Goal: Transaction & Acquisition: Purchase product/service

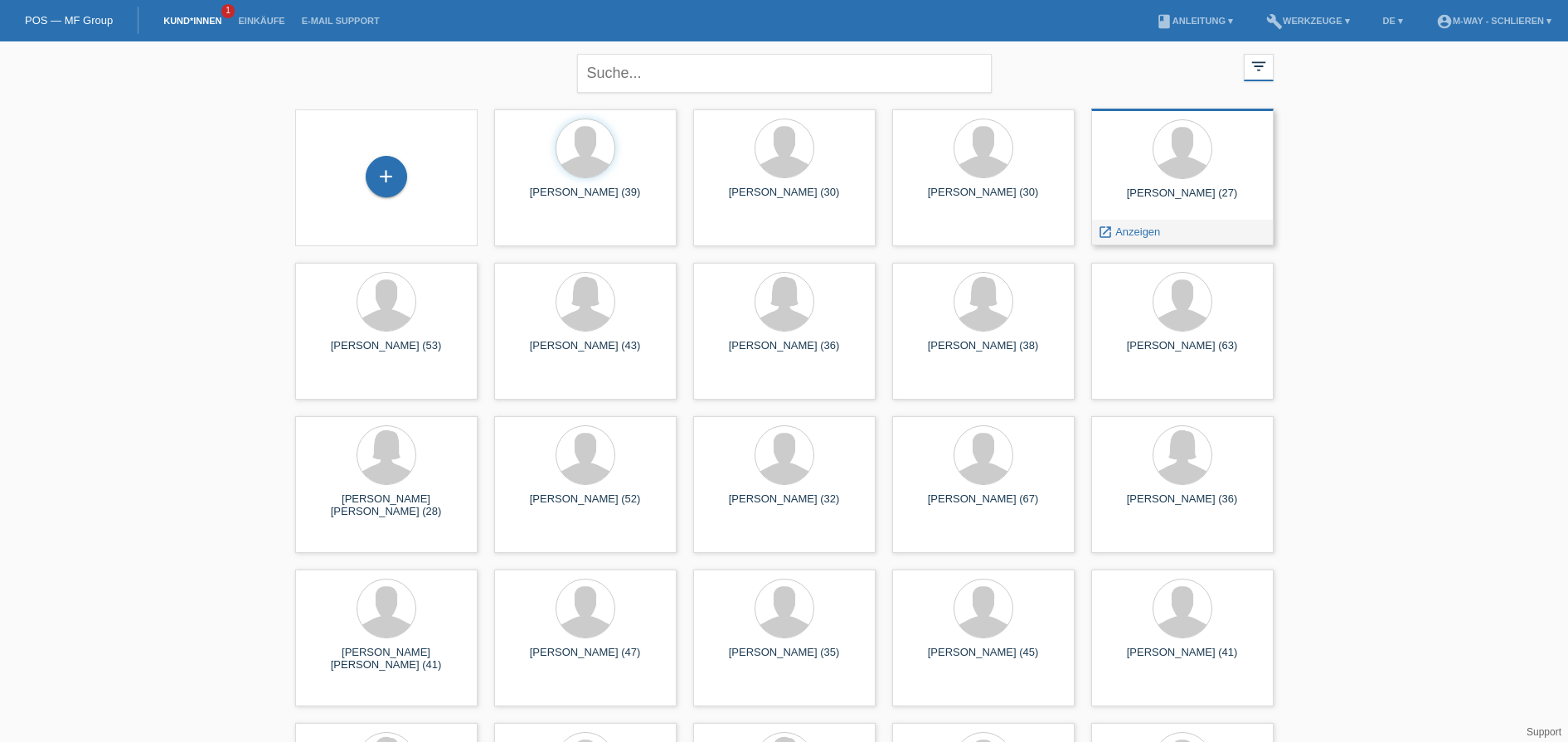
click at [1187, 196] on div "Balaj Ermir (27)" at bounding box center [1183, 199] width 156 height 27
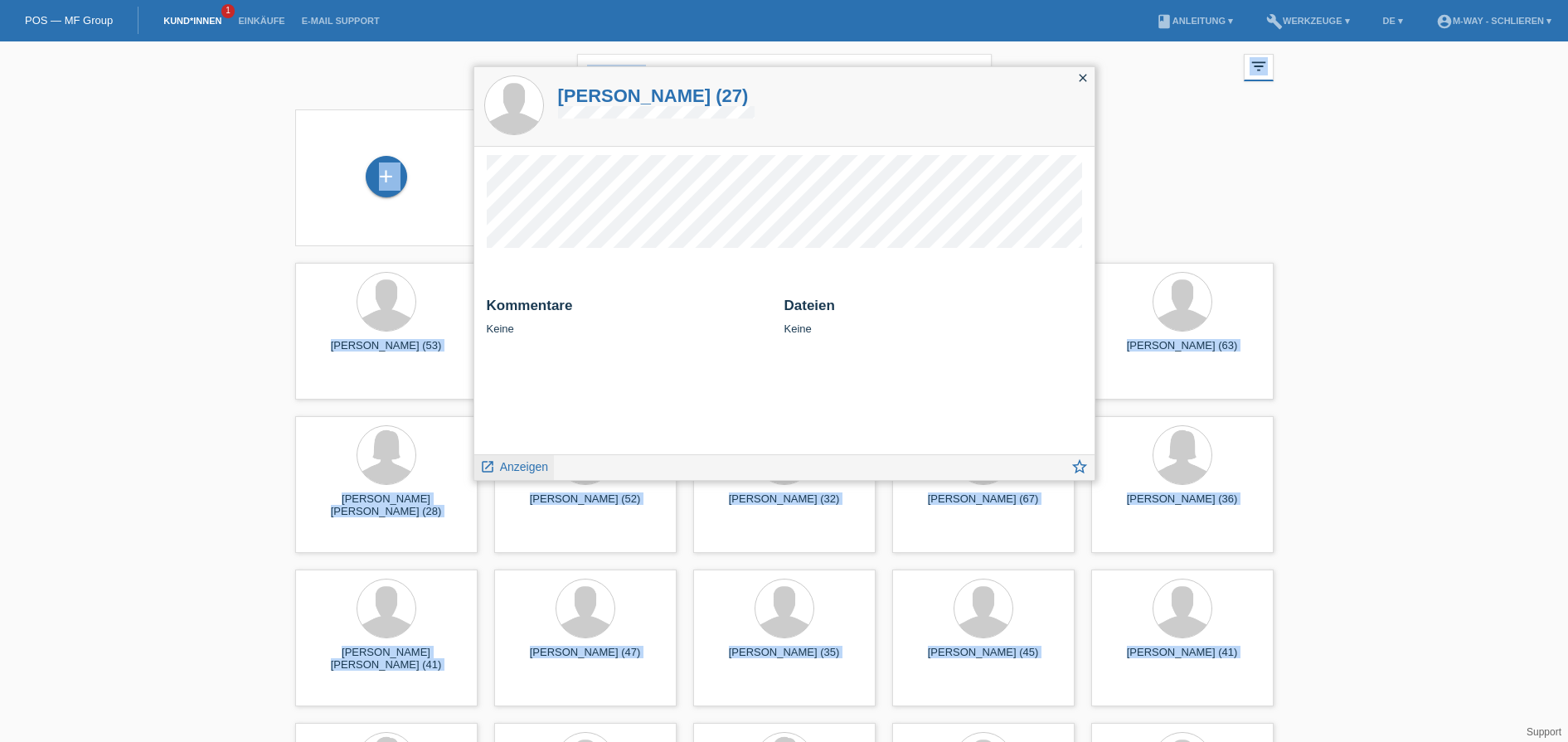
click at [531, 460] on span "Anzeigen" at bounding box center [524, 466] width 48 height 13
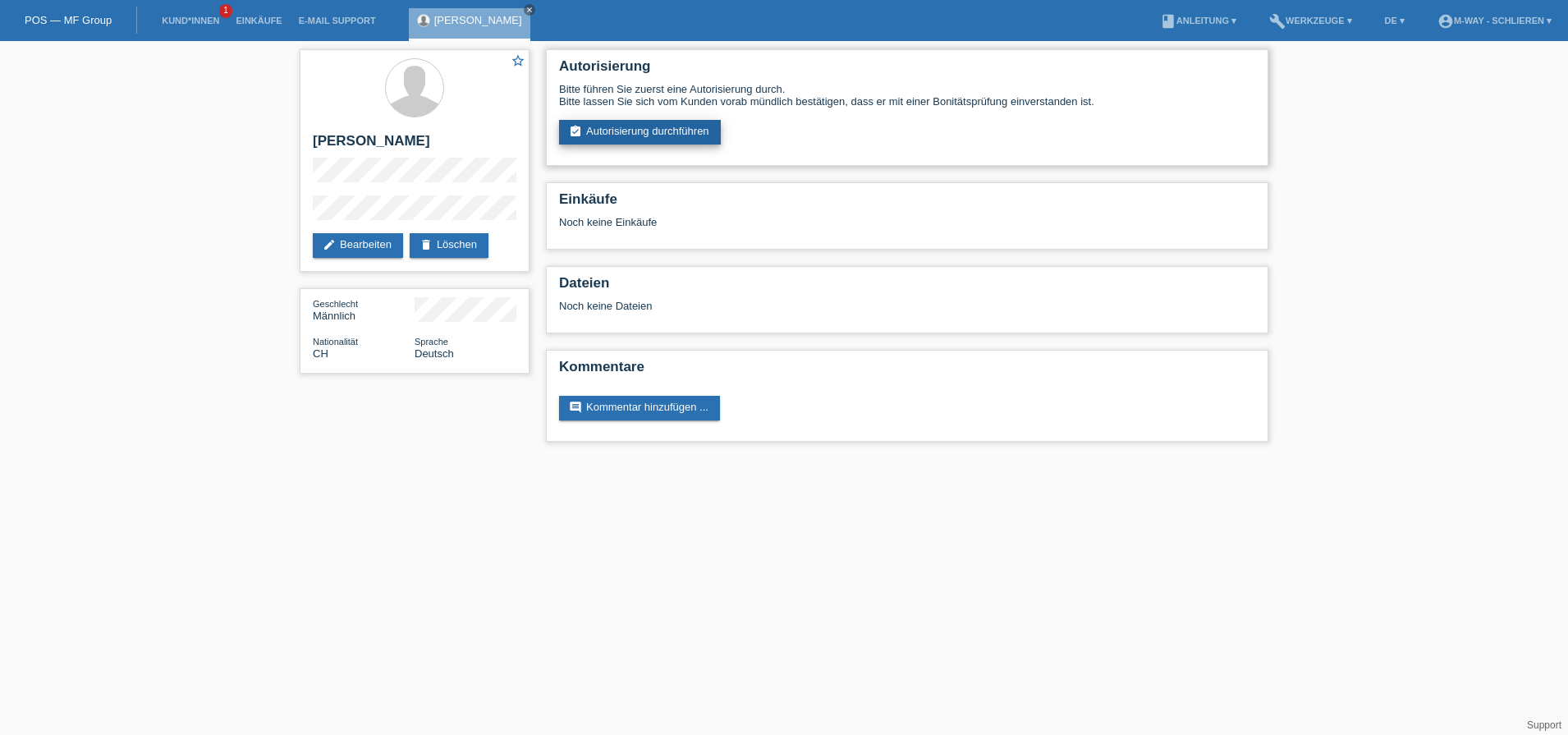
click at [635, 131] on link "assignment_turned_in Autorisierung durchführen" at bounding box center [639, 131] width 162 height 25
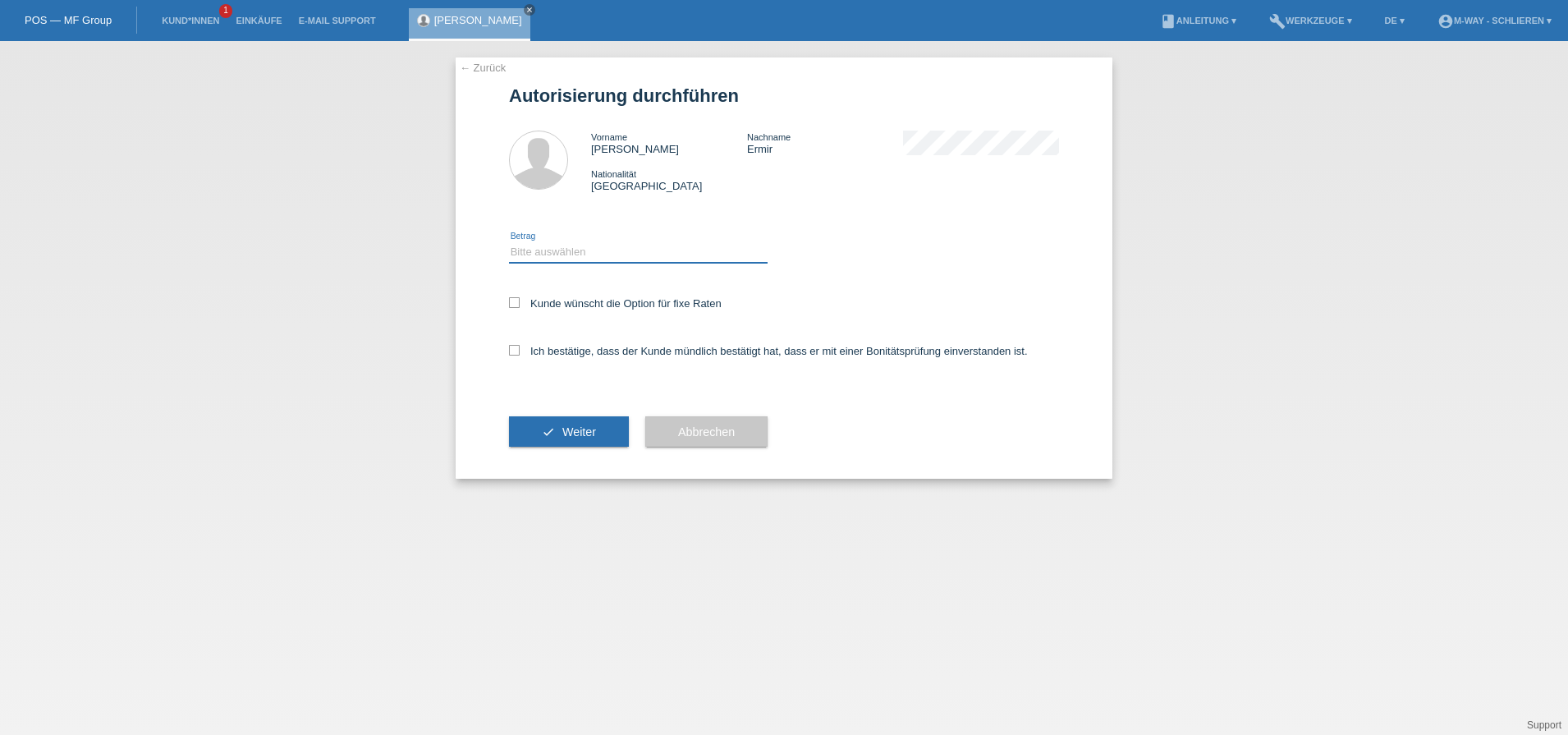
click at [538, 253] on select "Bitte auswählen CHF 1.00 - CHF 499.00 CHF 500.00 - CHF 1'999.00 CHF 2'000.00 - …" at bounding box center [638, 252] width 259 height 19
select select "3"
click at [509, 242] on select "Bitte auswählen CHF 1.00 - CHF 499.00 CHF 500.00 - CHF 1'999.00 CHF 2'000.00 - …" at bounding box center [638, 252] width 259 height 19
click at [518, 298] on icon at bounding box center [514, 303] width 11 height 11
click at [518, 298] on input "Kunde wünscht die Option für fixe Raten" at bounding box center [514, 303] width 11 height 11
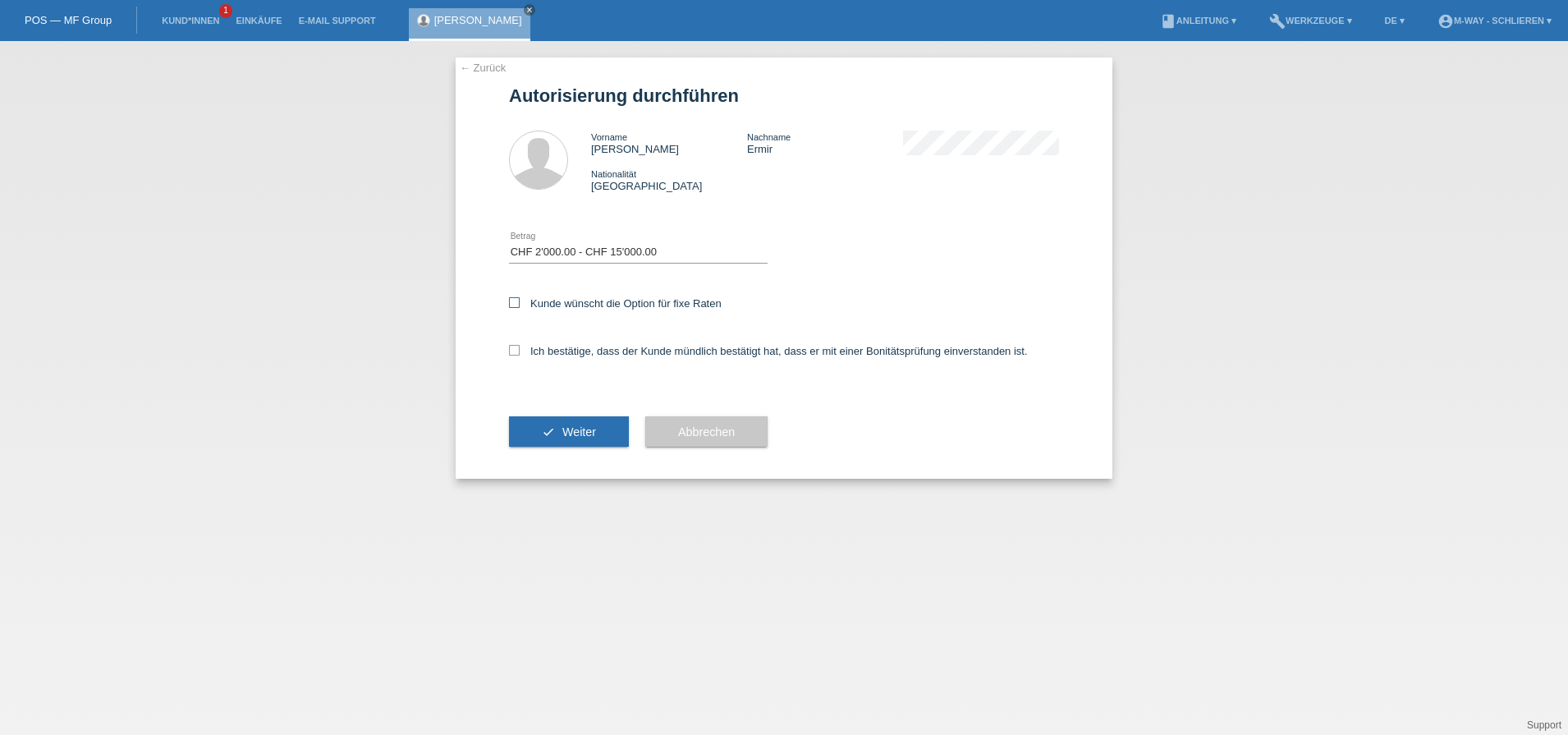
checkbox input "true"
click at [518, 345] on icon at bounding box center [514, 350] width 11 height 11
click at [518, 345] on input "Ich bestätige, dass der Kunde mündlich bestätigt hat, dass er mit einer Bonität…" at bounding box center [514, 350] width 11 height 11
checkbox input "true"
click at [567, 437] on span "Weiter" at bounding box center [579, 432] width 34 height 13
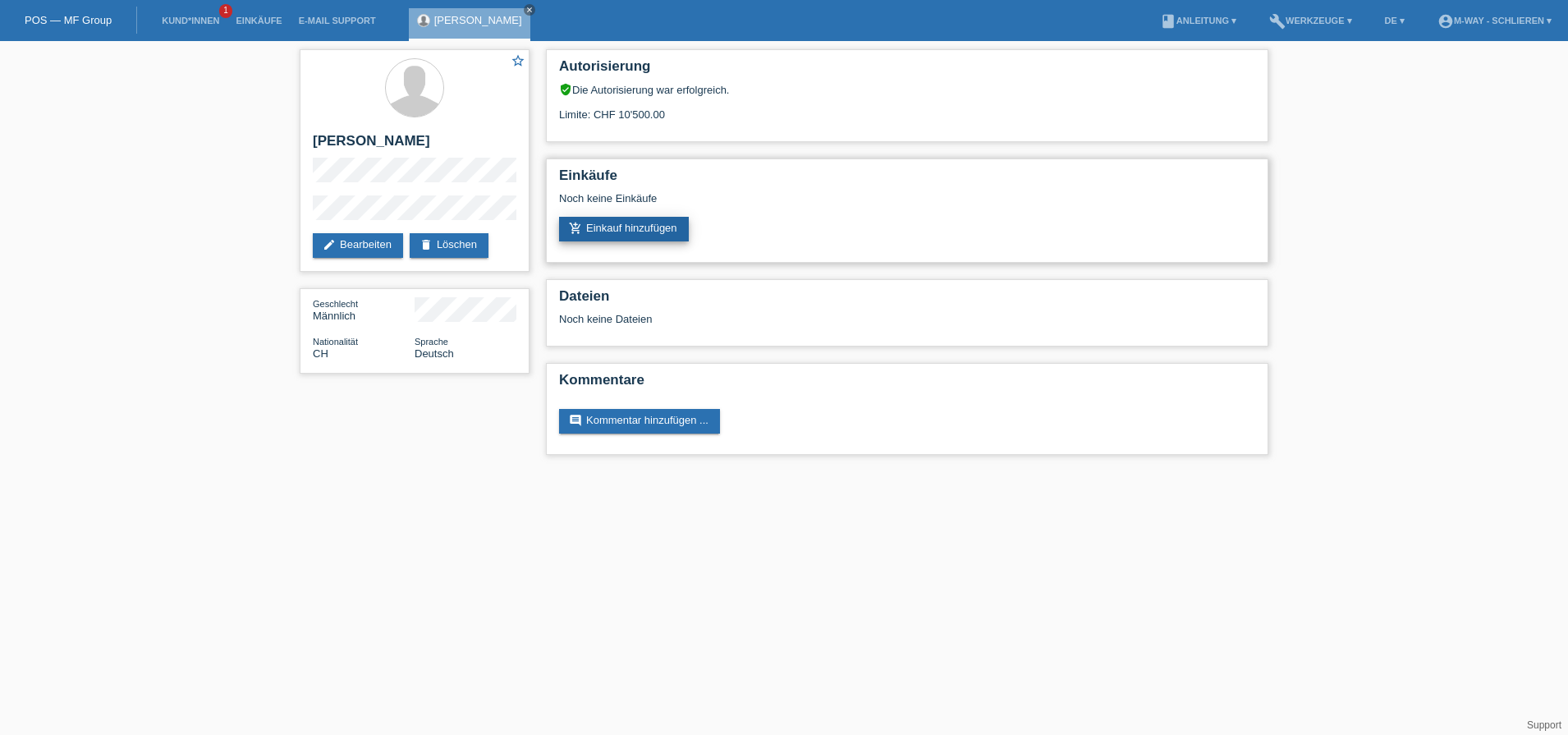
click at [664, 226] on link "add_shopping_cart Einkauf hinzufügen" at bounding box center [623, 229] width 130 height 25
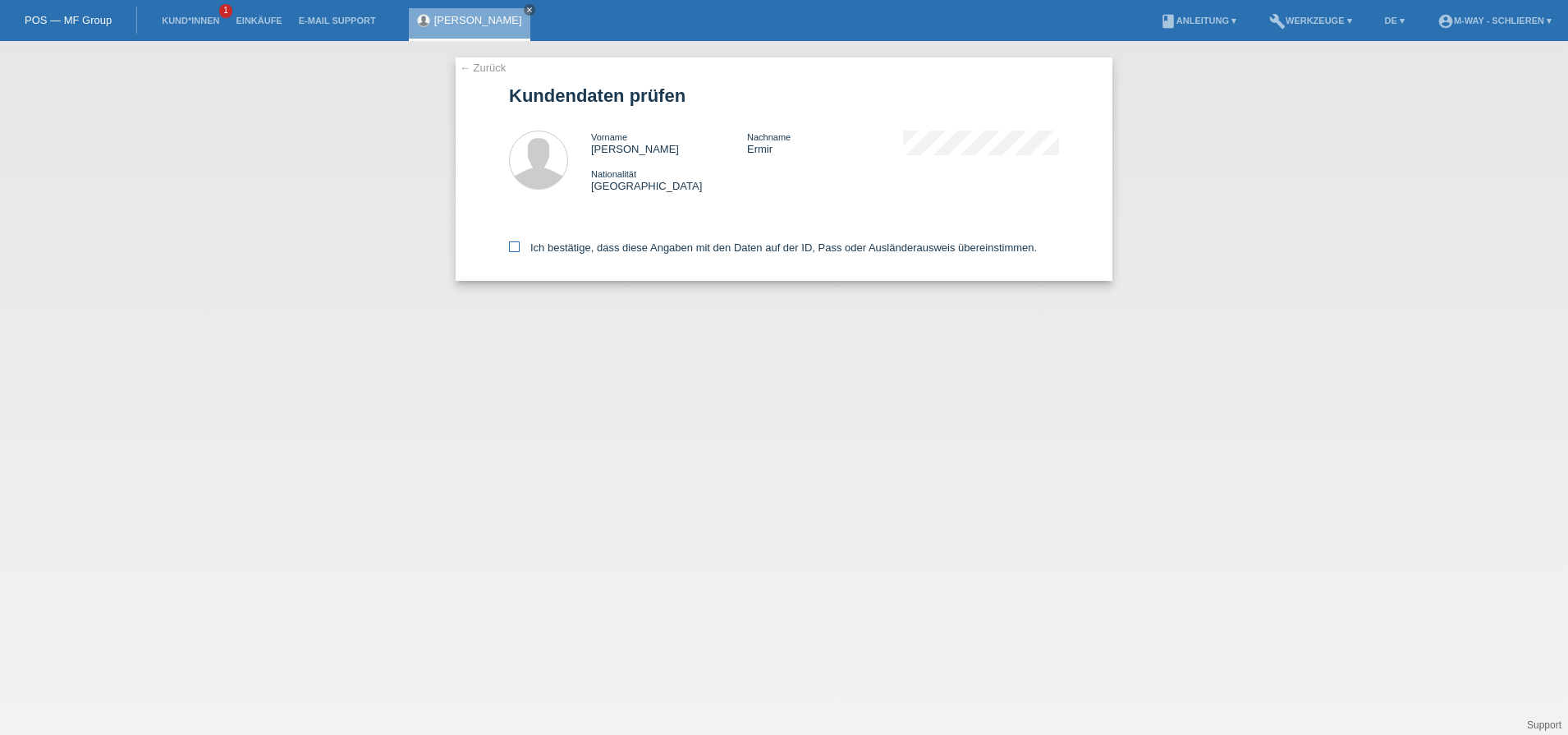
click at [515, 250] on icon at bounding box center [514, 247] width 11 height 11
click at [515, 250] on input "Ich bestätige, dass diese Angaben mit den Daten auf der ID, Pass oder Ausländer…" at bounding box center [514, 247] width 11 height 11
checkbox input "true"
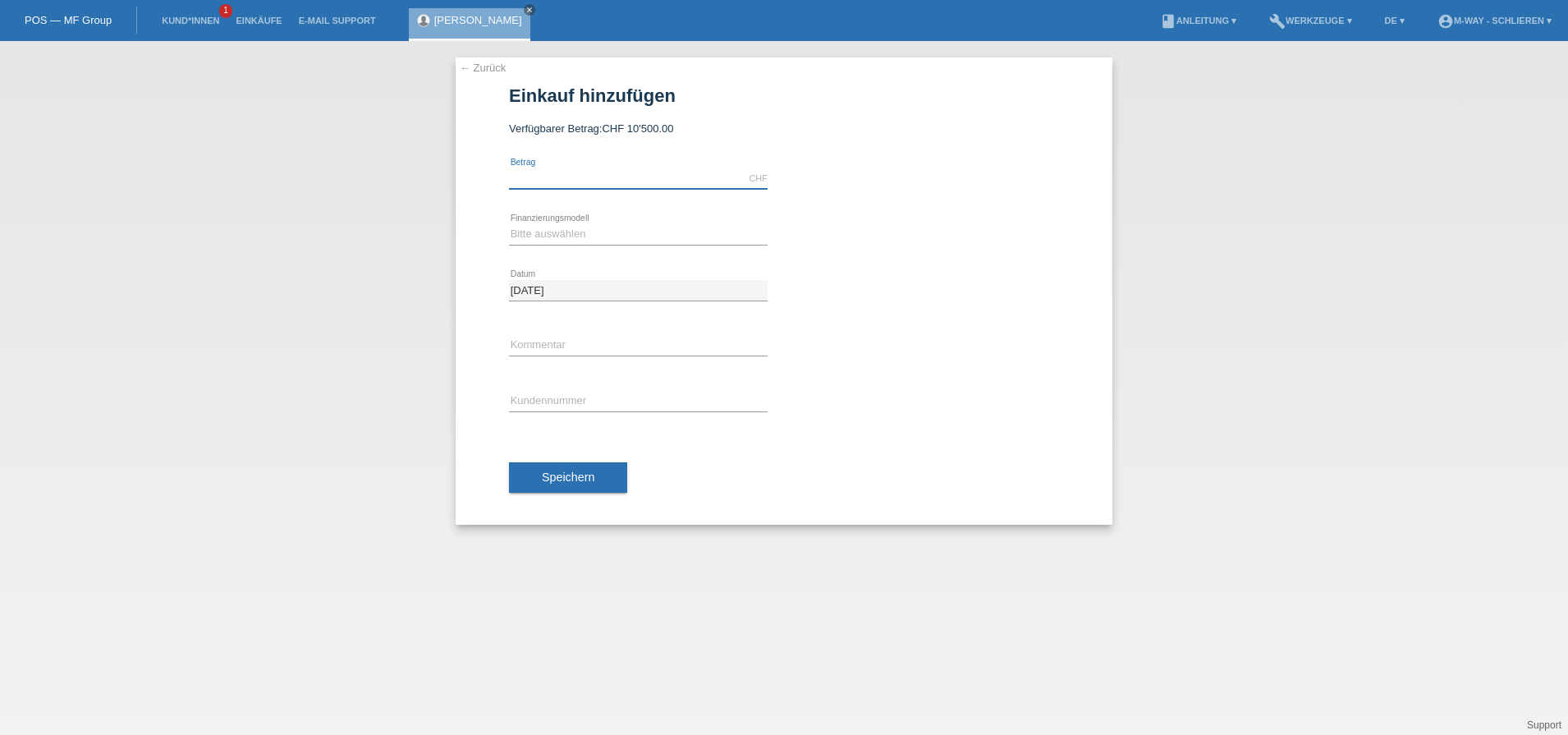
click at [608, 175] on input "text" at bounding box center [638, 178] width 259 height 20
type input "3000.00"
click at [581, 233] on select "Bitte auswählen Fixe Raten Kauf auf Rechnung mit Teilzahlungsoption" at bounding box center [638, 233] width 259 height 19
select select "77"
click at [509, 224] on select "Bitte auswählen Fixe Raten Kauf auf Rechnung mit Teilzahlungsoption" at bounding box center [638, 233] width 259 height 19
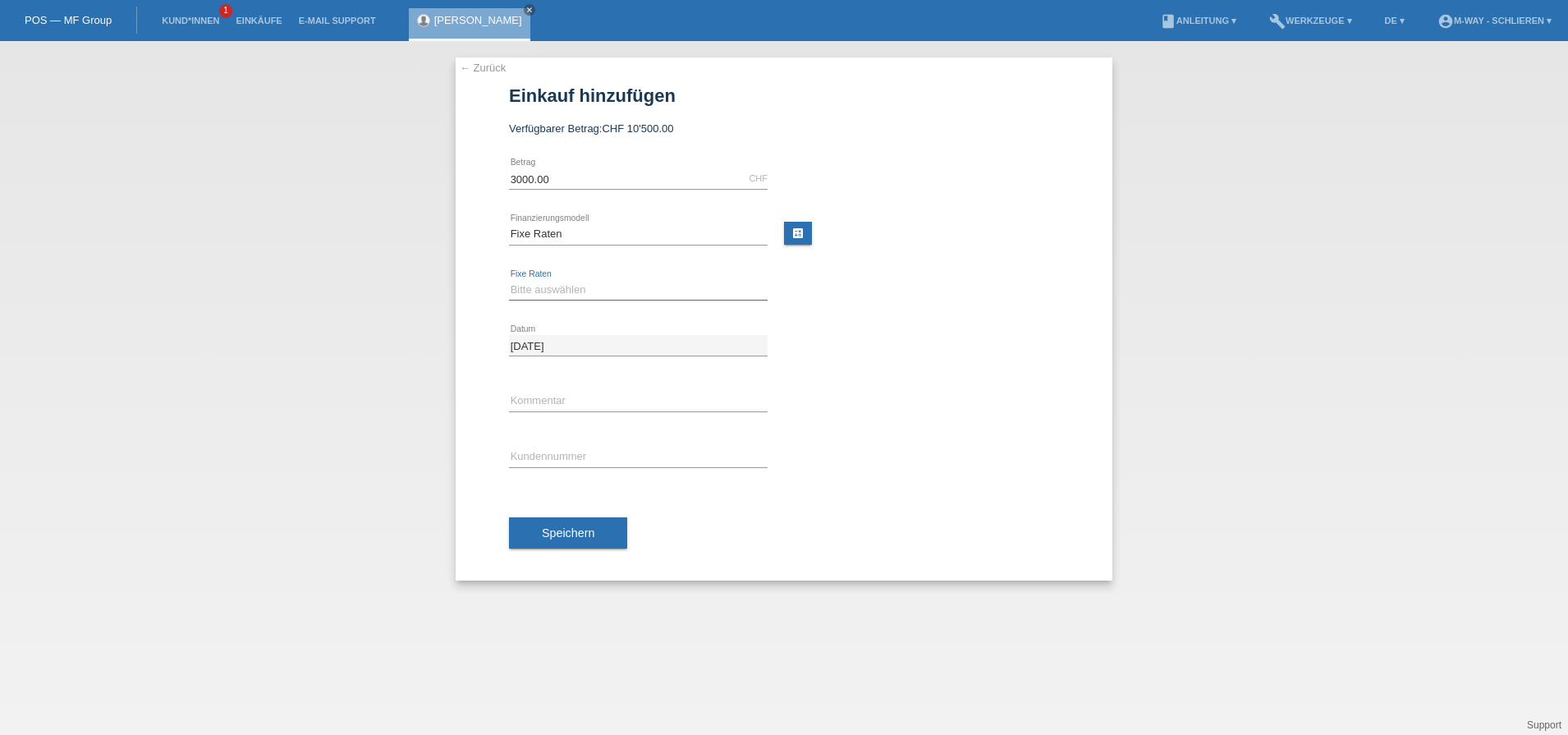
click at [547, 291] on select "Bitte auswählen 4 Raten 5 Raten 6 Raten 7 Raten 8 Raten 9 Raten 10 Raten 11 Rat…" at bounding box center [638, 289] width 259 height 19
select select "202"
click at [509, 280] on select "Bitte auswählen 4 Raten 5 Raten 6 Raten 7 Raten 8 Raten 9 Raten 10 Raten 11 Rat…" at bounding box center [638, 289] width 259 height 19
click at [550, 453] on input "text" at bounding box center [638, 457] width 259 height 20
type input "K412234"
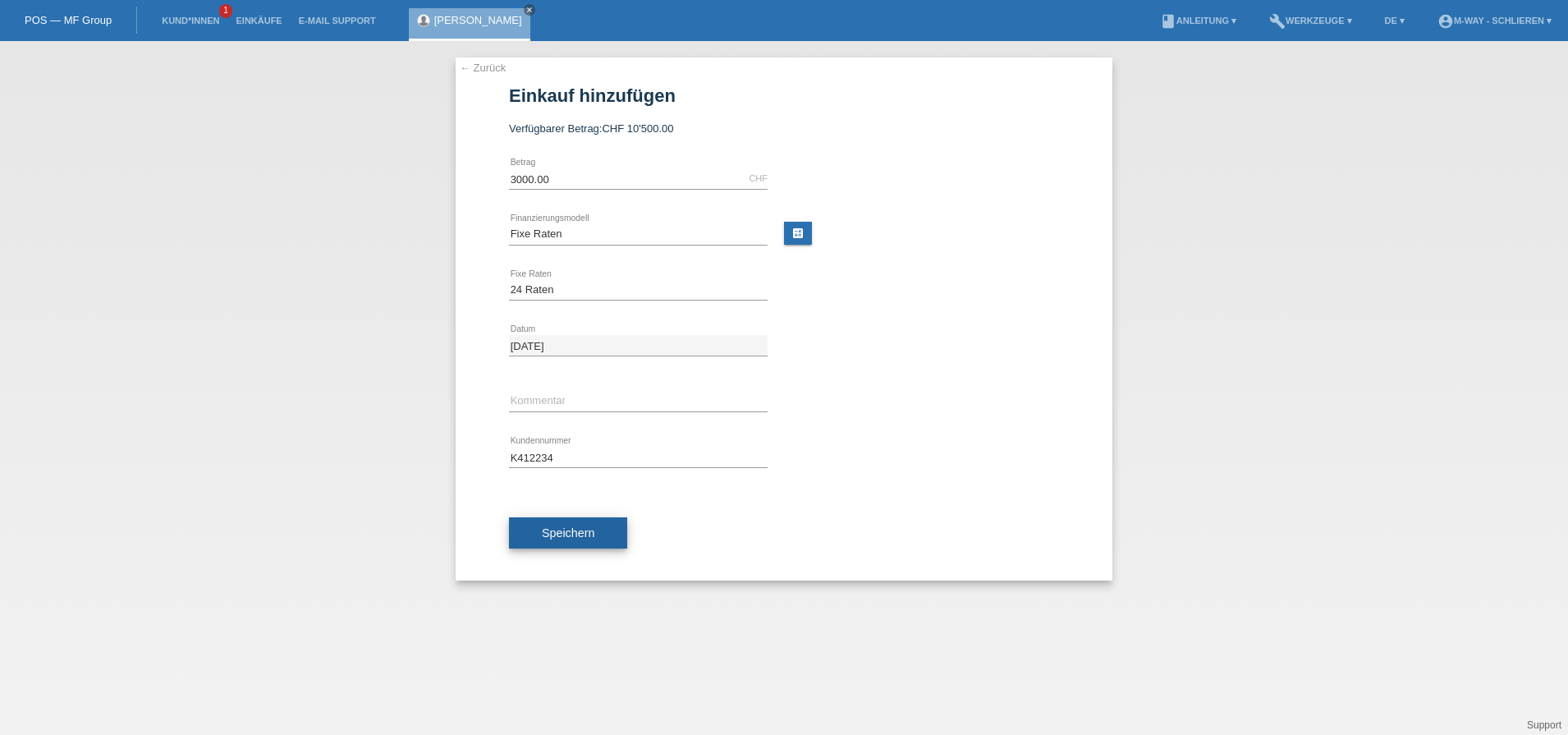
click at [613, 534] on button "Speichern" at bounding box center [567, 532] width 118 height 31
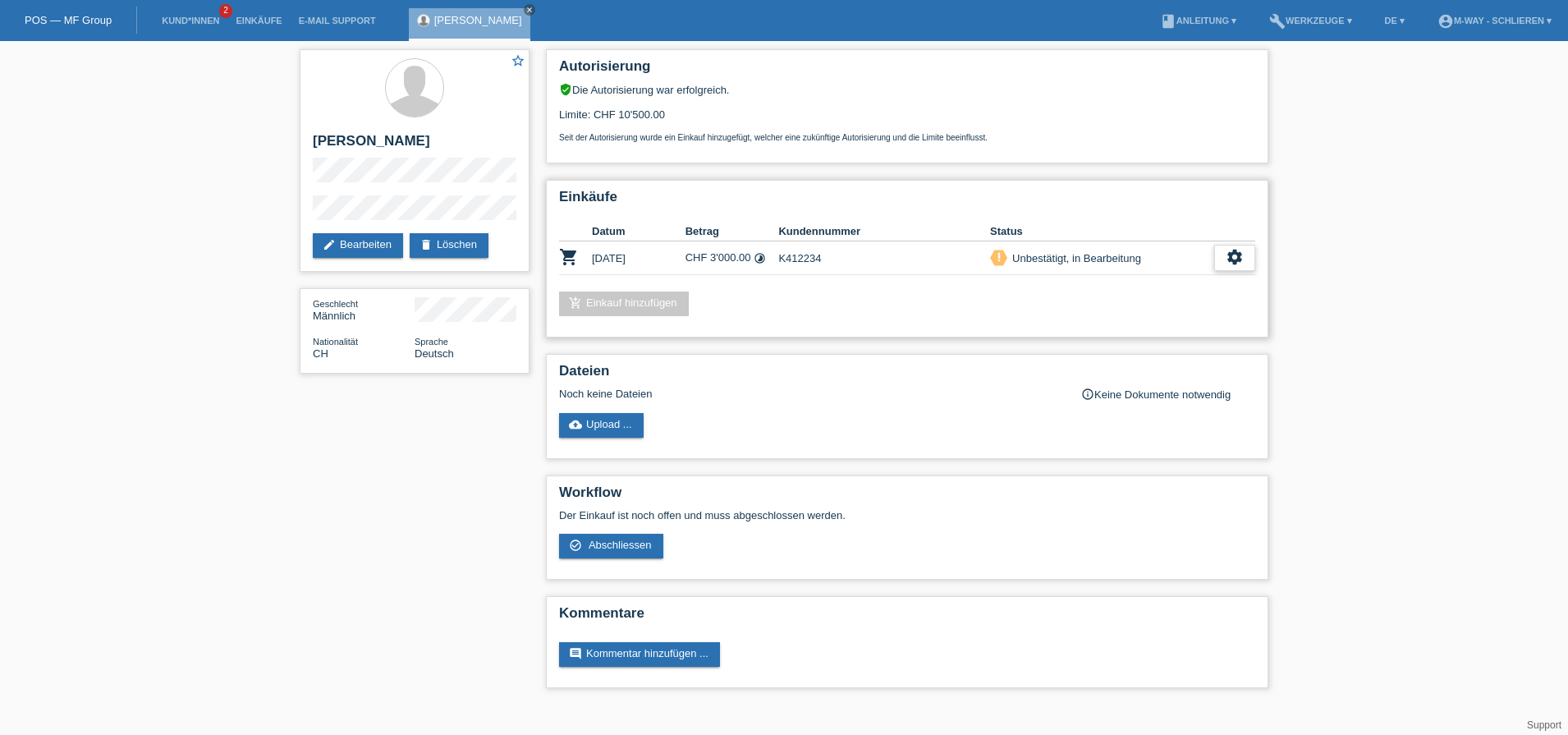
click at [1229, 257] on icon "settings" at bounding box center [1235, 256] width 18 height 18
click at [1128, 326] on span "Abschliessen" at bounding box center [1105, 332] width 68 height 19
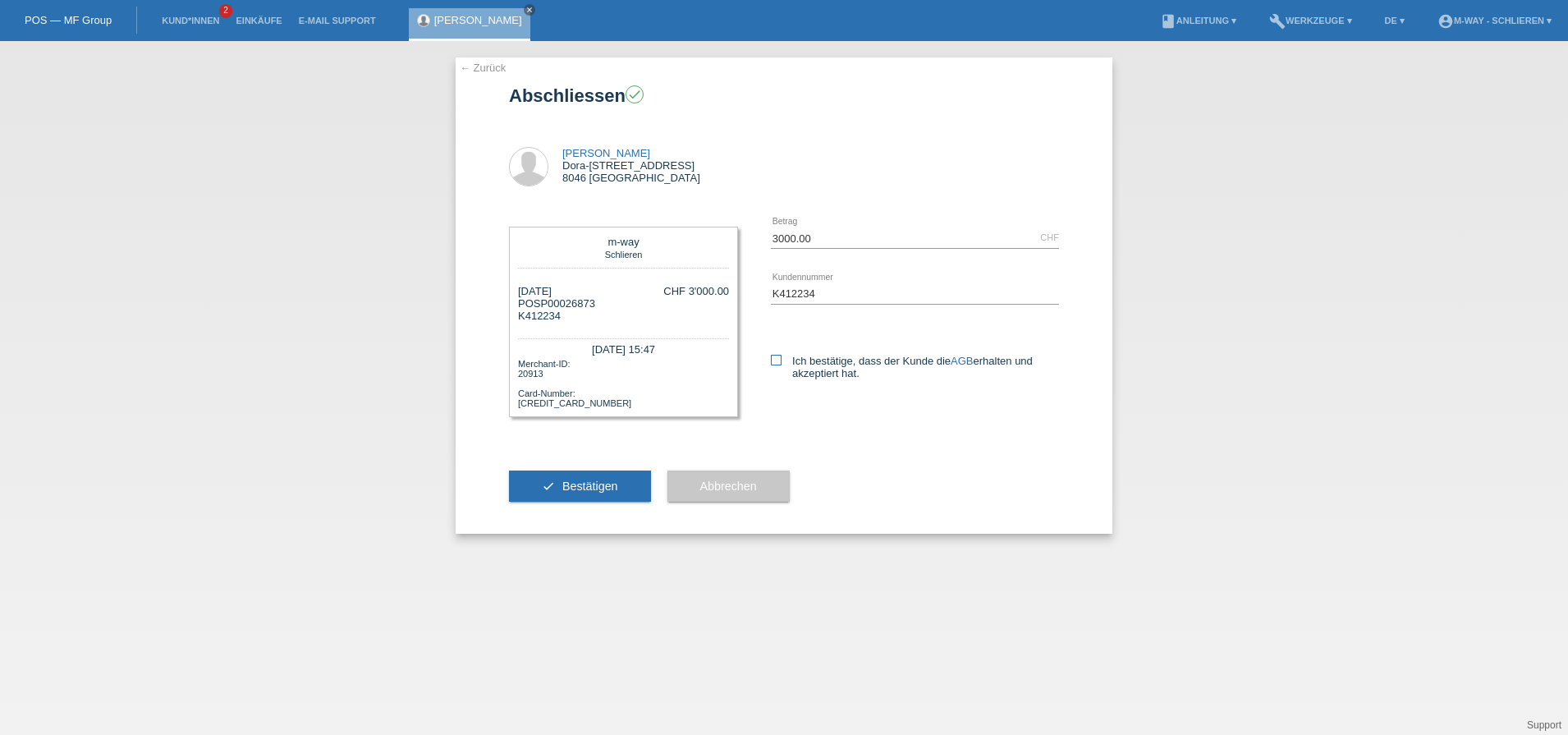
click at [782, 363] on icon at bounding box center [776, 359] width 11 height 11
click at [782, 363] on input "Ich bestätige, dass der Kunde die AGB erhalten und akzeptiert hat." at bounding box center [776, 359] width 11 height 11
checkbox input "true"
click at [589, 480] on span "Bestätigen" at bounding box center [590, 485] width 56 height 13
